Goal: Browse casually

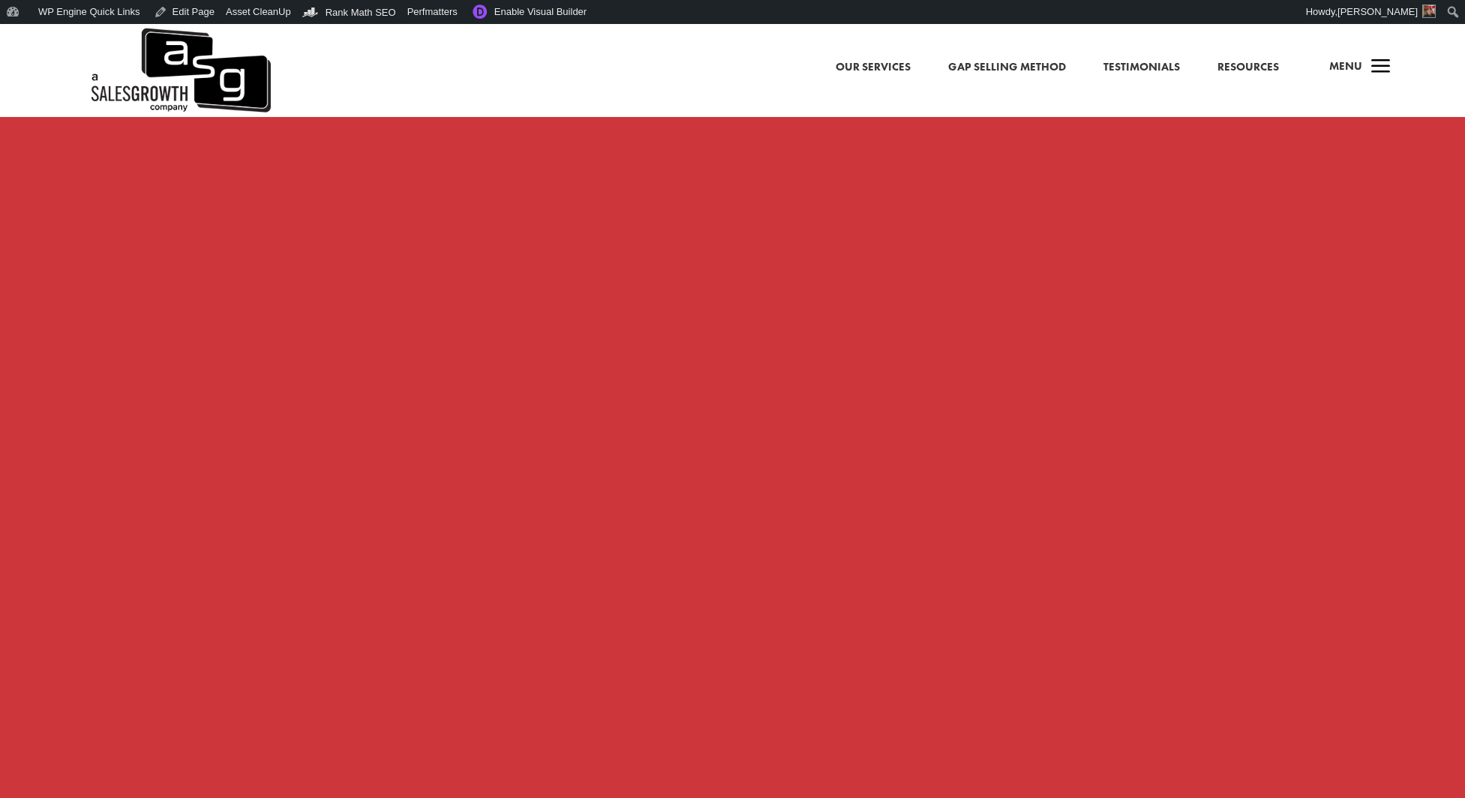
scroll to position [1219, 0]
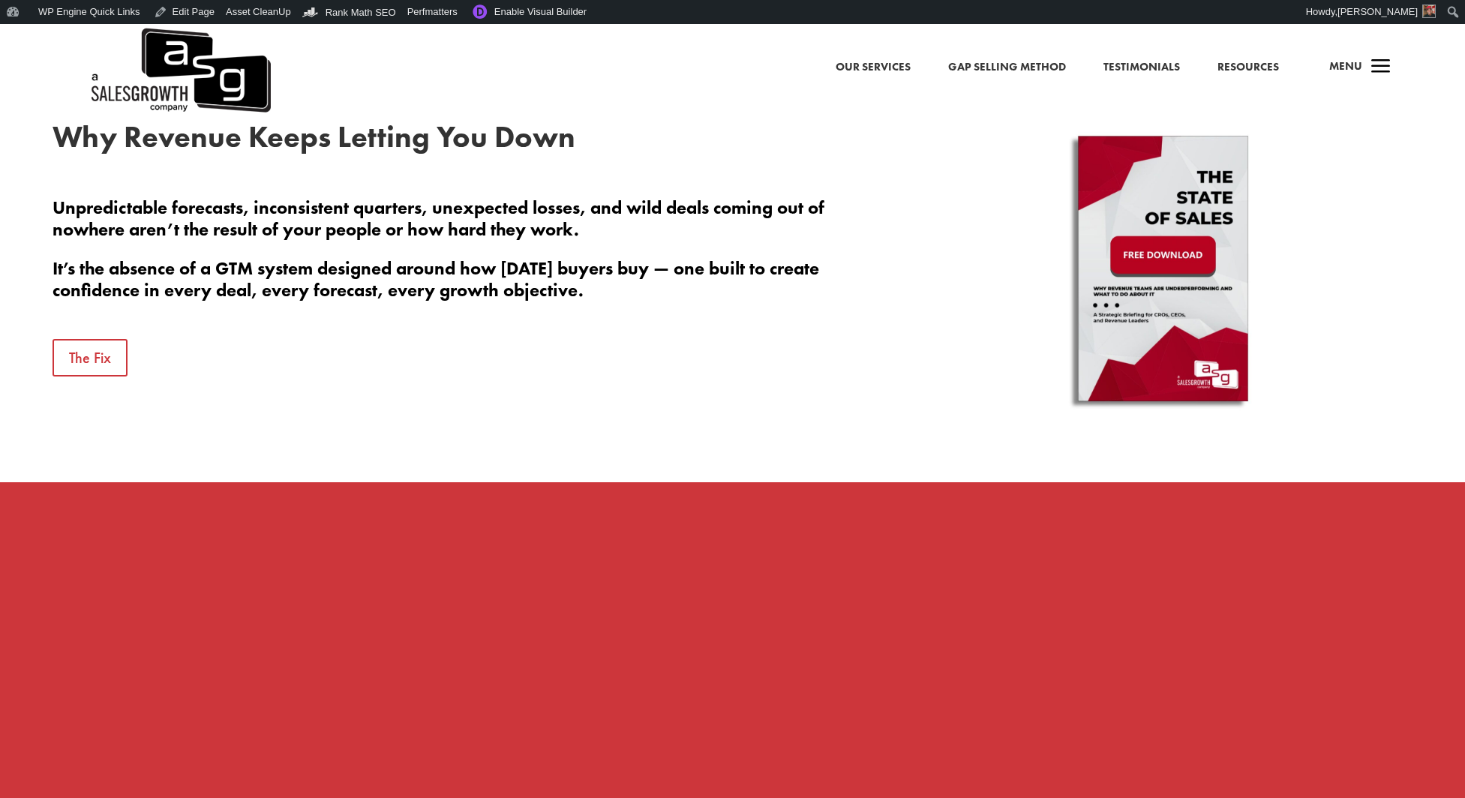
scroll to position [771, 0]
